Goal: Information Seeking & Learning: Learn about a topic

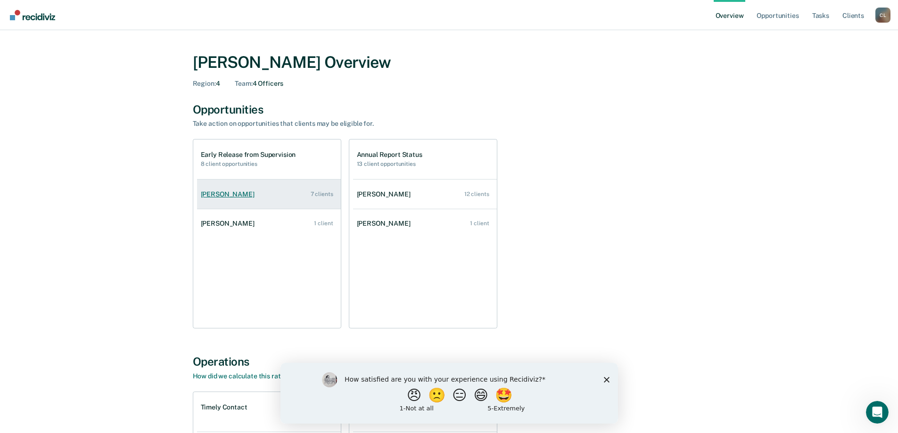
click at [260, 195] on link "[PERSON_NAME] 7 clients" at bounding box center [269, 194] width 144 height 27
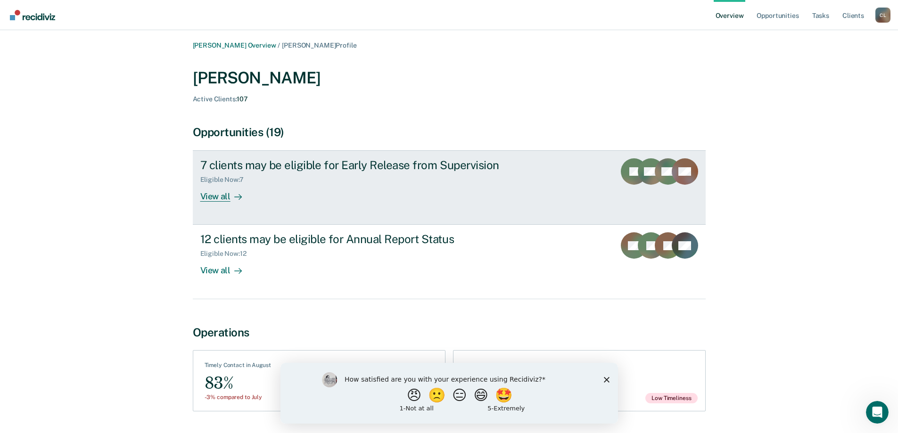
click at [392, 202] on div "7 clients may be eligible for Early Release from Supervision Eligible Now : 7 V…" at bounding box center [376, 179] width 353 height 43
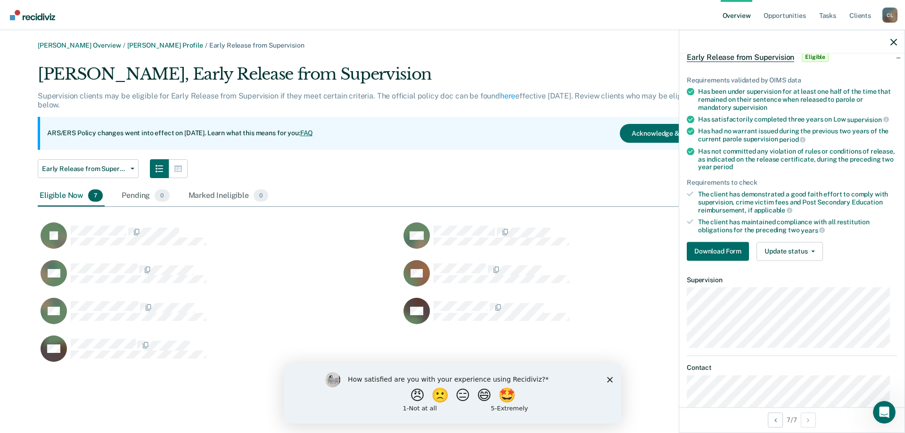
scroll to position [28, 0]
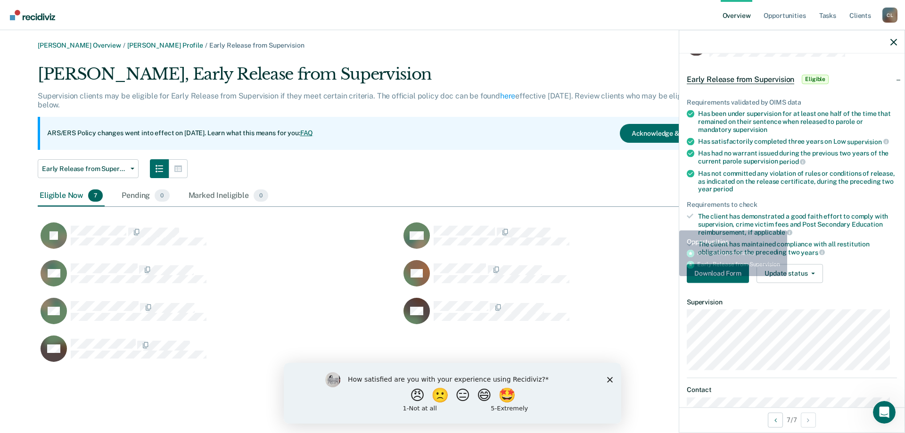
click at [653, 201] on div "Eligible Now 7 Pending 0 Marked Ineligible 0" at bounding box center [452, 196] width 829 height 21
